Goal: Transaction & Acquisition: Purchase product/service

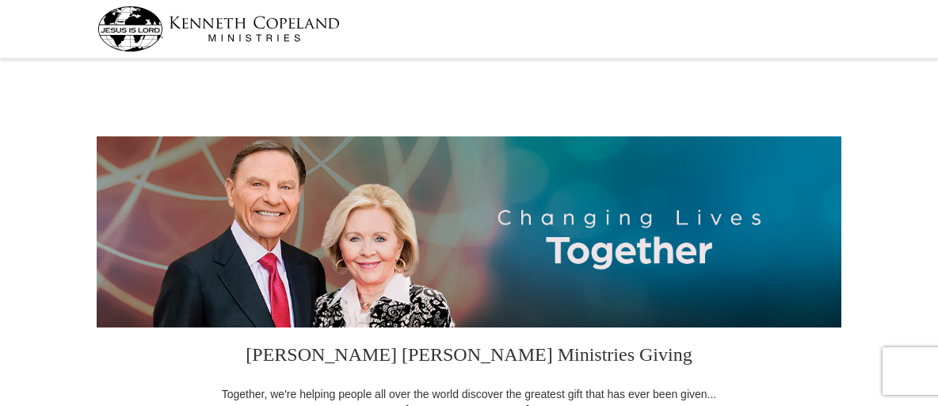
select select "NY"
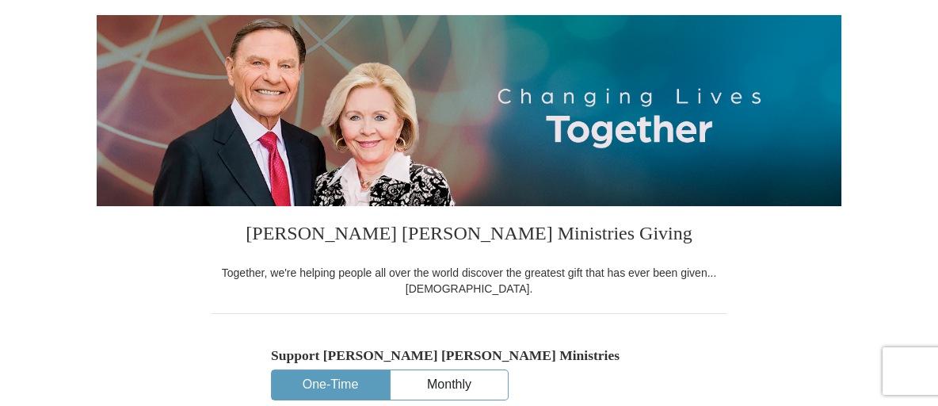
scroll to position [198, 0]
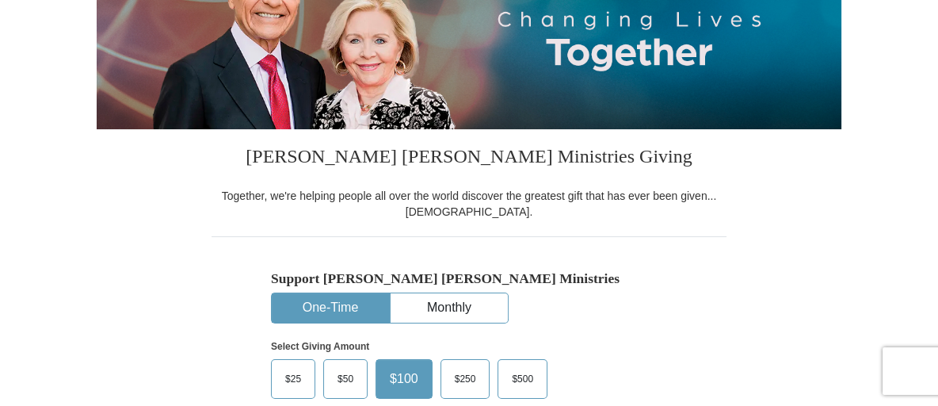
click at [343, 305] on button "One-Time" at bounding box center [330, 307] width 117 height 29
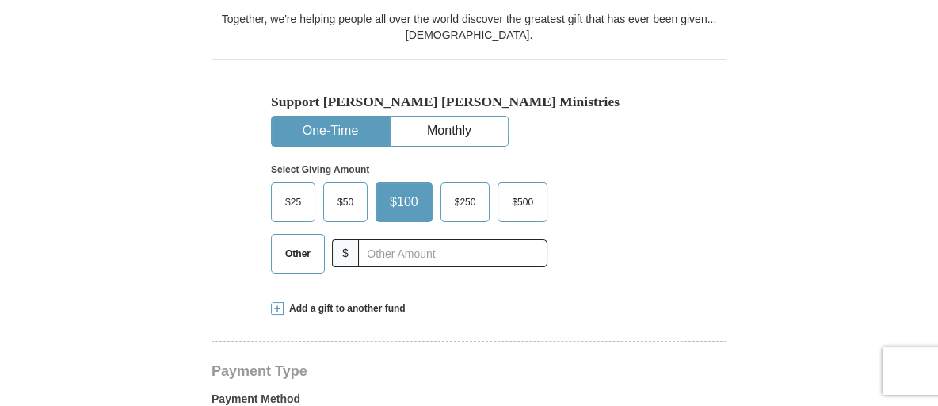
scroll to position [379, 0]
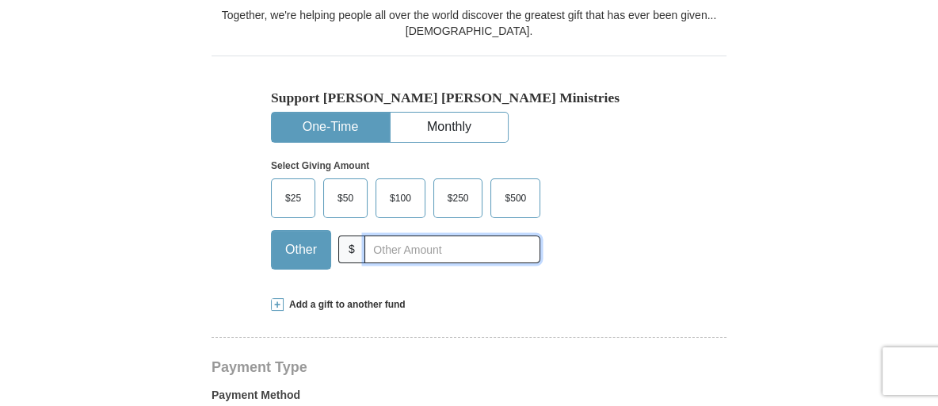
click at [385, 250] on input "text" at bounding box center [452, 249] width 176 height 28
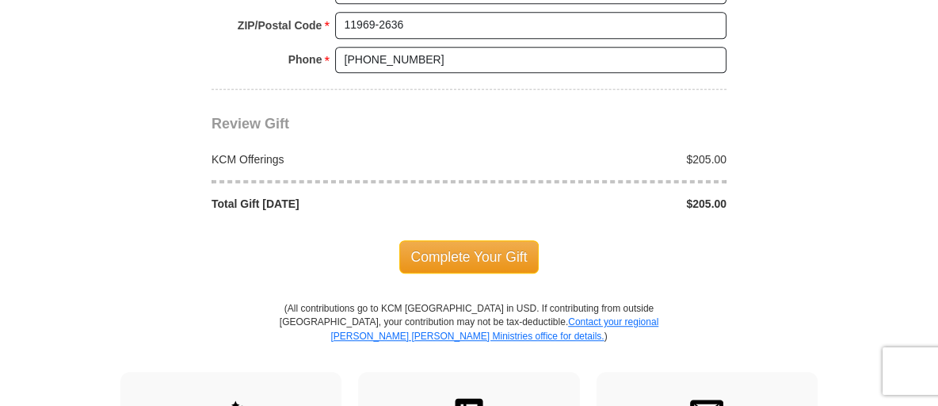
scroll to position [1372, 0]
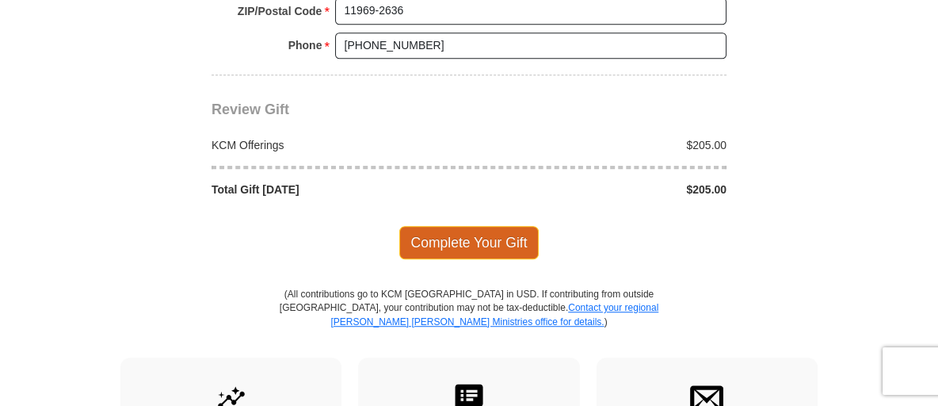
type input "205.00"
click at [459, 228] on span "Complete Your Gift" at bounding box center [469, 242] width 140 height 33
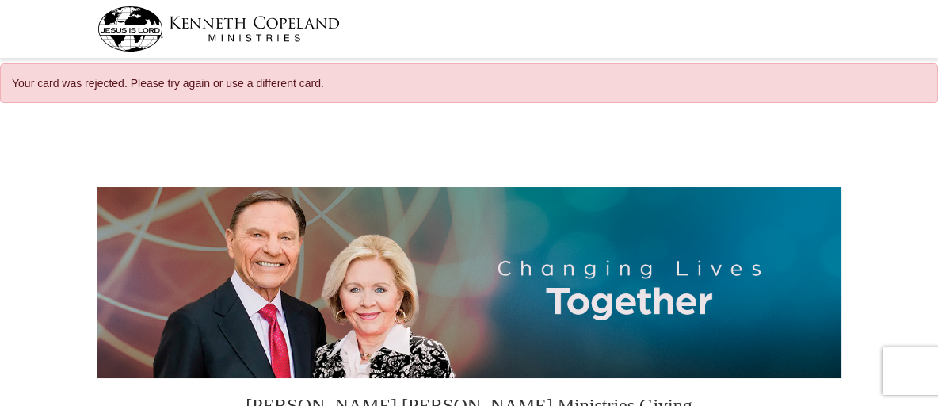
select select "NY"
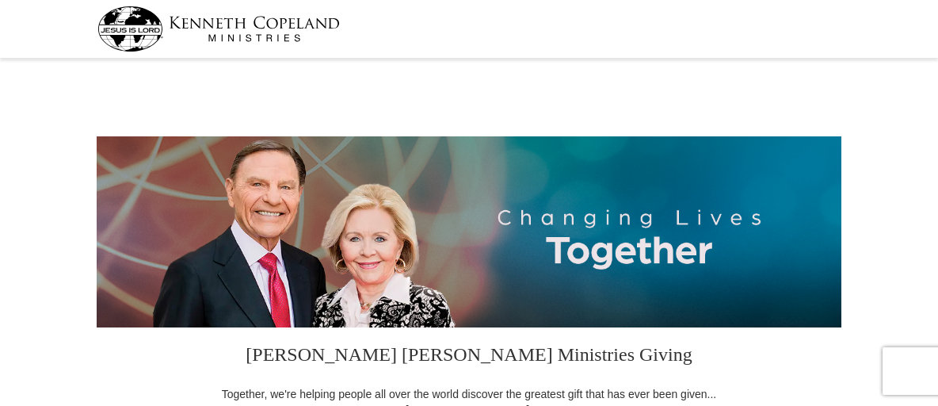
select select "NY"
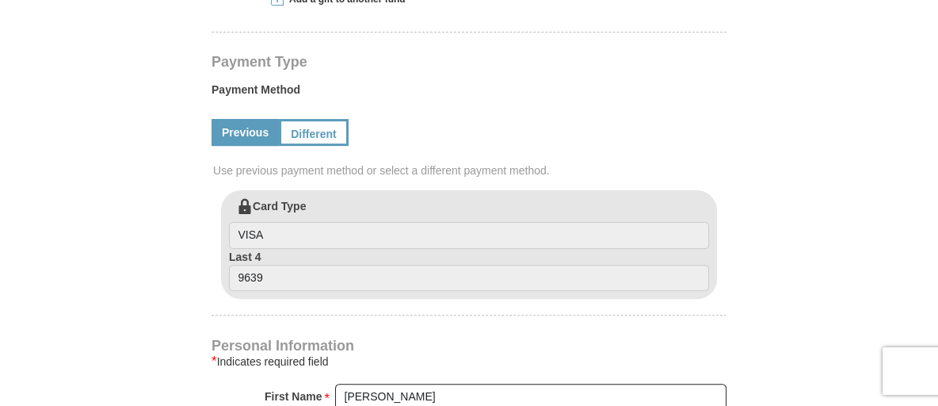
scroll to position [677, 0]
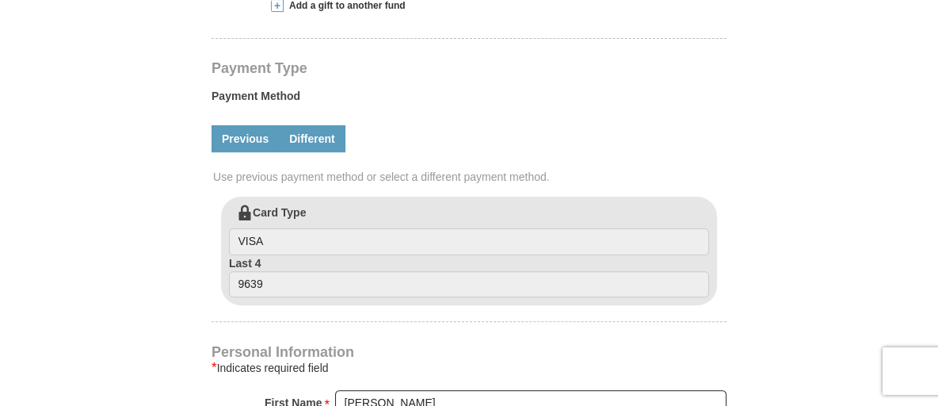
click at [309, 137] on link "Different" at bounding box center [312, 138] width 67 height 27
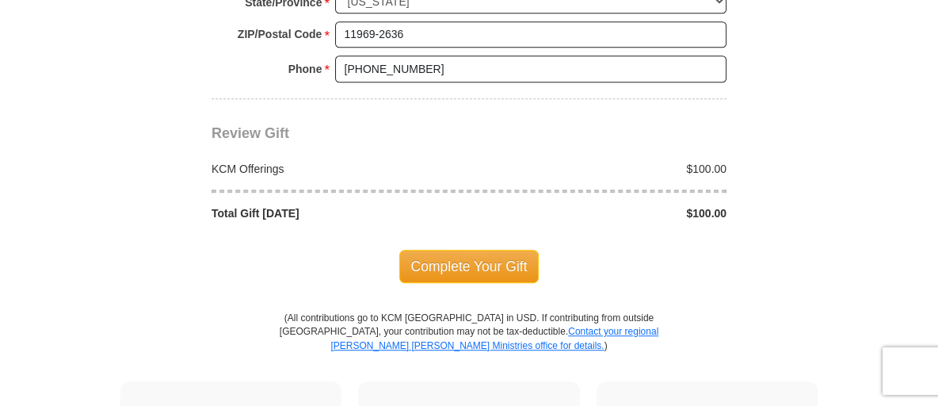
scroll to position [1512, 0]
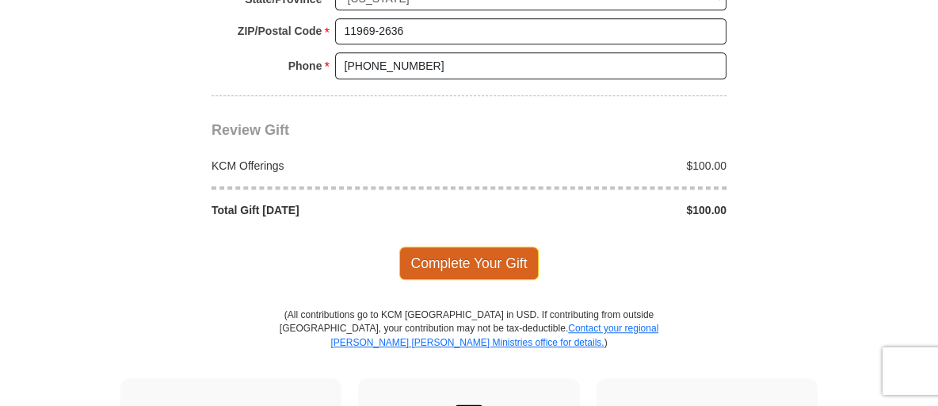
click at [506, 253] on span "Complete Your Gift" at bounding box center [469, 262] width 140 height 33
